Goal: Information Seeking & Learning: Learn about a topic

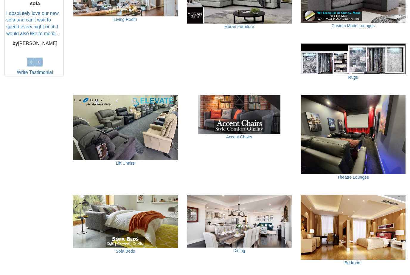
scroll to position [280, 0]
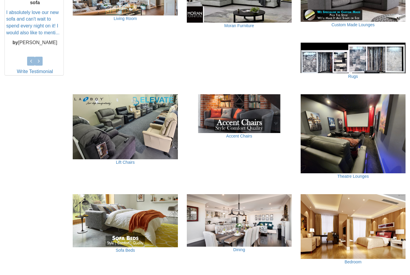
click at [358, 131] on img at bounding box center [353, 133] width 105 height 79
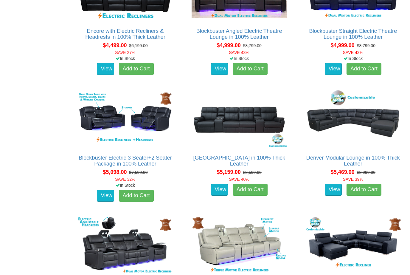
scroll to position [1710, 0]
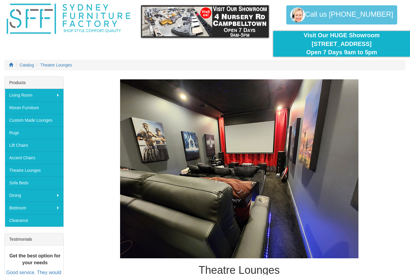
scroll to position [0, 0]
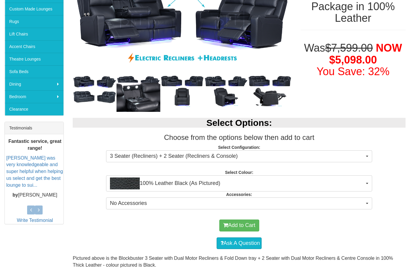
scroll to position [131, 0]
click at [362, 154] on span "3 Seater (Recliners) + 2 Seater (Recliners & Console)" at bounding box center [237, 156] width 255 height 8
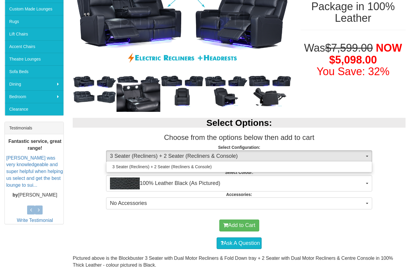
click at [395, 158] on div at bounding box center [205, 137] width 410 height 275
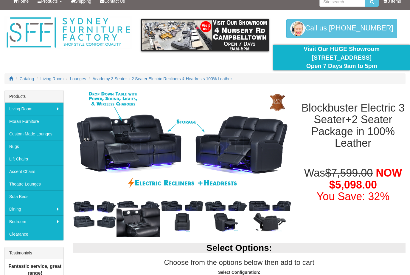
scroll to position [0, 0]
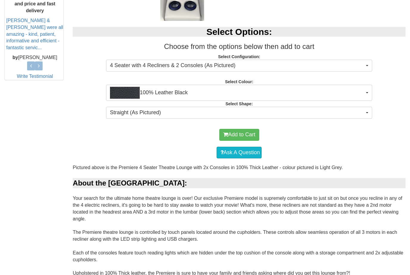
scroll to position [269, 0]
click at [366, 67] on button "4 Seater with 4 Recliners & 2 Consoles (As Pictured)" at bounding box center [239, 66] width 266 height 12
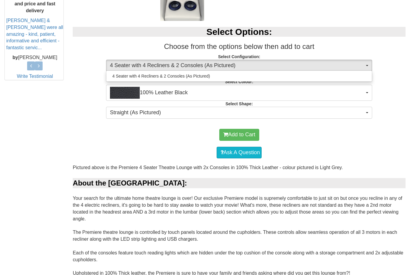
click at [382, 123] on div at bounding box center [205, 137] width 410 height 275
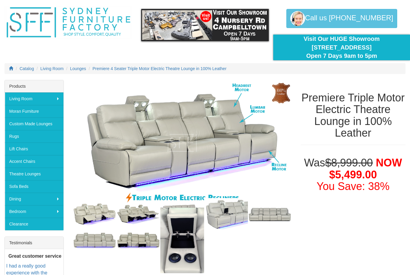
scroll to position [0, 0]
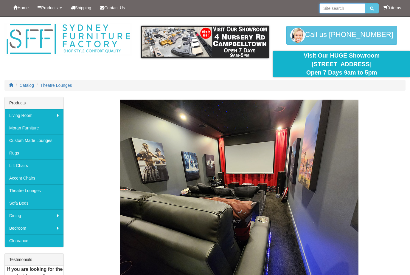
click at [352, 12] on input "search" at bounding box center [343, 8] width 46 height 10
type input "Blockbuster"
click at [375, 5] on button "submit" at bounding box center [372, 8] width 14 height 10
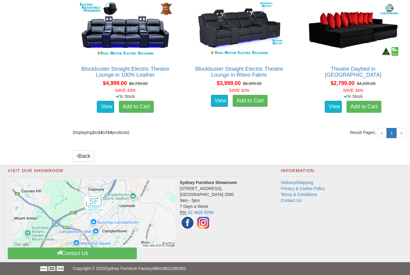
scroll to position [809, 0]
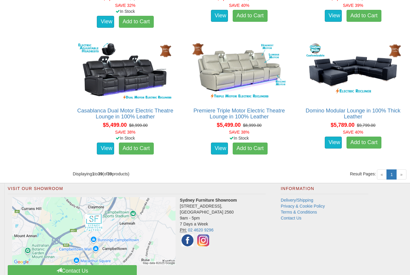
scroll to position [1885, 0]
click at [308, 213] on link "Terms & Conditions" at bounding box center [299, 212] width 36 height 5
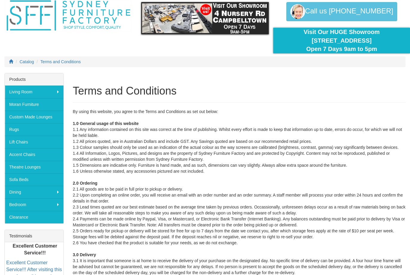
scroll to position [19, 0]
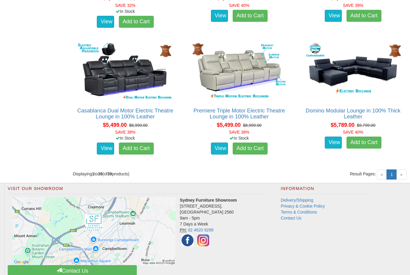
scroll to position [1885, 0]
click at [314, 213] on link "Terms & Conditions" at bounding box center [299, 212] width 36 height 5
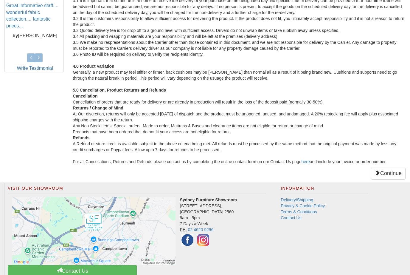
scroll to position [283, 0]
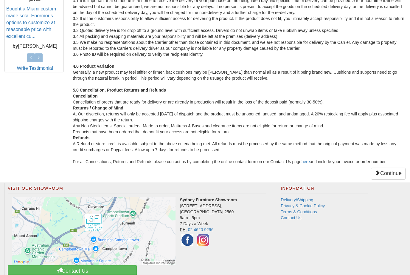
click at [387, 175] on link "Continue" at bounding box center [388, 174] width 35 height 12
